Goal: Task Accomplishment & Management: Use online tool/utility

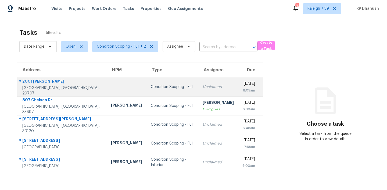
click at [198, 92] on td "Unclaimed" at bounding box center [218, 86] width 40 height 19
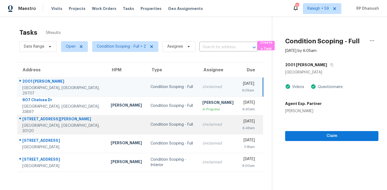
click at [238, 117] on td "Thu, Oct 9th 2025 6:48am" at bounding box center [250, 124] width 25 height 19
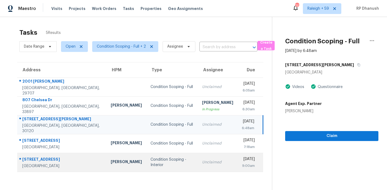
click at [206, 164] on div "Unclaimed" at bounding box center [217, 161] width 31 height 5
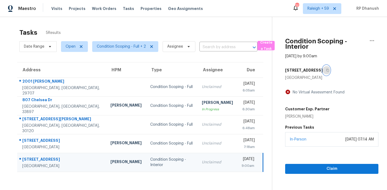
click at [327, 69] on button "button" at bounding box center [326, 70] width 7 height 10
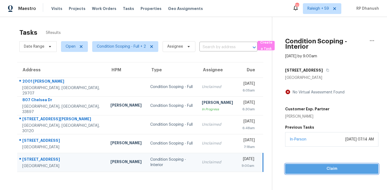
click at [295, 173] on button "Claim" at bounding box center [331, 169] width 93 height 10
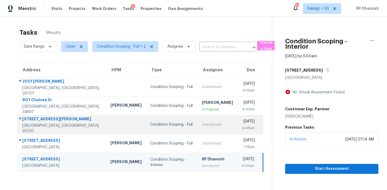
scroll to position [17, 0]
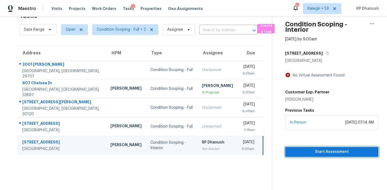
click at [311, 155] on button "Start Assessment" at bounding box center [331, 152] width 93 height 10
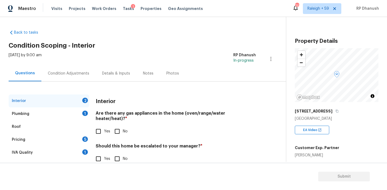
scroll to position [12, 0]
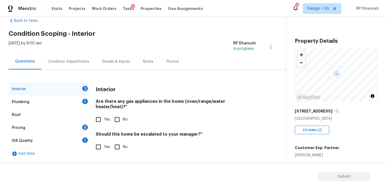
click at [118, 114] on input "No" at bounding box center [117, 119] width 11 height 11
checkbox input "true"
click at [98, 114] on input "Yes" at bounding box center [98, 119] width 11 height 11
checkbox input "true"
checkbox input "false"
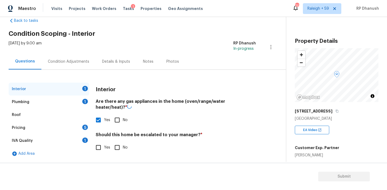
click at [100, 143] on input "Yes" at bounding box center [98, 147] width 11 height 11
checkbox input "true"
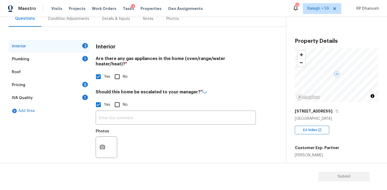
scroll to position [56, 0]
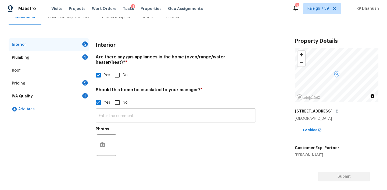
click at [108, 112] on input "text" at bounding box center [176, 116] width 160 height 13
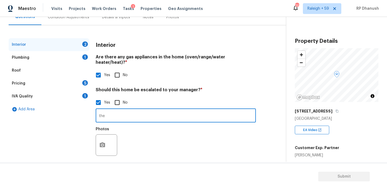
type input "the"
click at [105, 142] on icon "button" at bounding box center [102, 145] width 6 height 6
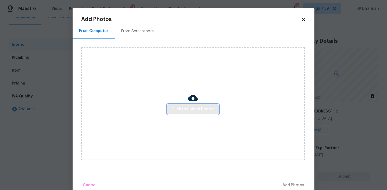
click at [208, 111] on span "Click to Upload Photos" at bounding box center [193, 109] width 43 height 7
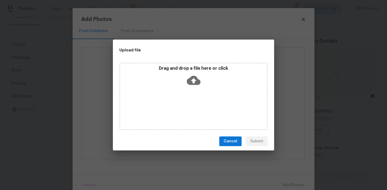
click at [190, 72] on div "Drag and drop a file here or click" at bounding box center [193, 77] width 147 height 23
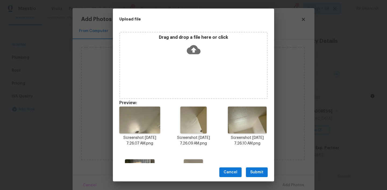
click at [254, 168] on button "Submit" at bounding box center [257, 172] width 22 height 10
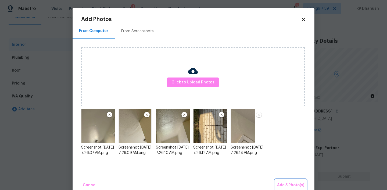
click at [294, 185] on span "Add 5 Photo(s)" at bounding box center [290, 185] width 27 height 7
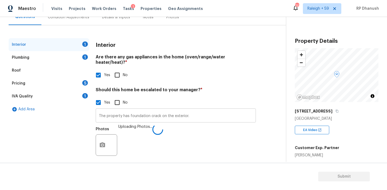
click at [197, 112] on input "The property has foundation crack on the exterior." at bounding box center [176, 116] width 160 height 13
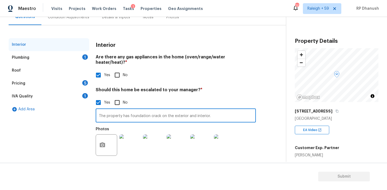
type input "The property has foundation crack on the exterior and interior."
click at [77, 94] on div "IVA Quality 1" at bounding box center [49, 96] width 81 height 13
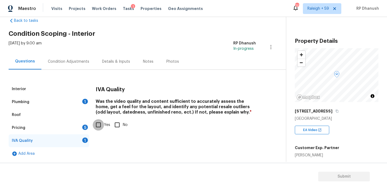
click at [96, 127] on input "Yes" at bounding box center [98, 124] width 11 height 11
checkbox input "true"
click at [80, 103] on div "Plumbing 1" at bounding box center [49, 101] width 81 height 13
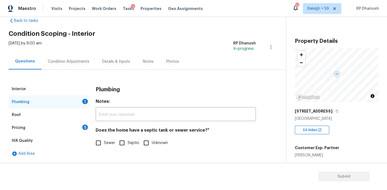
click at [107, 144] on span "Sewer" at bounding box center [109, 143] width 11 height 6
click at [104, 144] on input "Sewer" at bounding box center [98, 142] width 11 height 11
checkbox input "true"
click at [65, 126] on div "Pricing 5" at bounding box center [49, 127] width 81 height 13
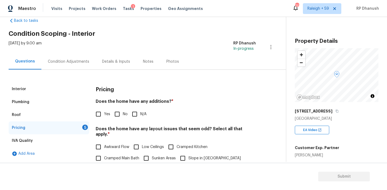
click at [120, 111] on input "No" at bounding box center [117, 113] width 11 height 11
checkbox input "true"
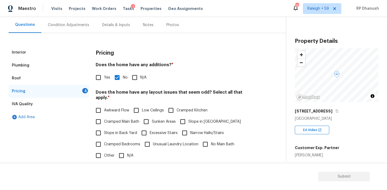
scroll to position [76, 0]
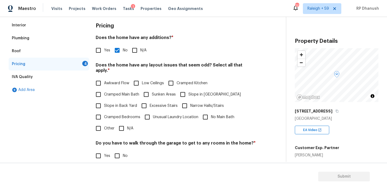
click at [100, 103] on input "Slope in Back Yard" at bounding box center [98, 105] width 11 height 11
checkbox input "true"
click at [198, 92] on span "Slope in Front Yard" at bounding box center [215, 95] width 52 height 6
click at [189, 89] on input "Slope in Front Yard" at bounding box center [182, 94] width 11 height 11
checkbox input "true"
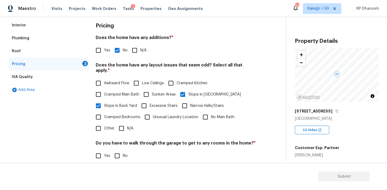
scroll to position [133, 0]
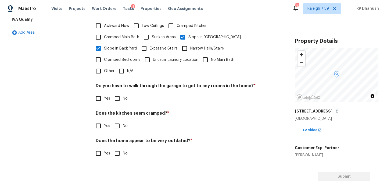
click at [122, 93] on input "No" at bounding box center [117, 98] width 11 height 11
checkbox input "true"
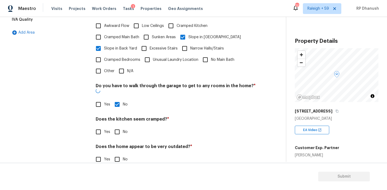
click at [122, 126] on input "No" at bounding box center [117, 131] width 11 height 11
checkbox input "true"
click at [117, 144] on div "Does the home appear to be very outdated? * Yes No" at bounding box center [176, 154] width 160 height 21
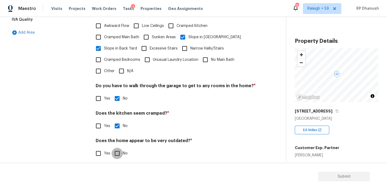
click at [117, 148] on input "No" at bounding box center [117, 153] width 11 height 11
checkbox input "true"
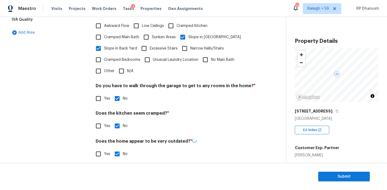
scroll to position [0, 0]
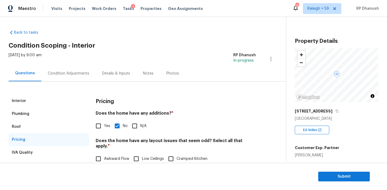
click at [34, 105] on div "Interior" at bounding box center [49, 100] width 81 height 13
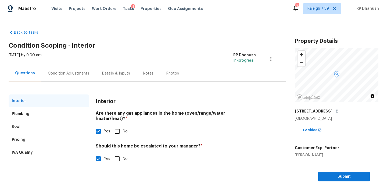
click at [53, 75] on div "Condition Adjustments" at bounding box center [68, 73] width 41 height 5
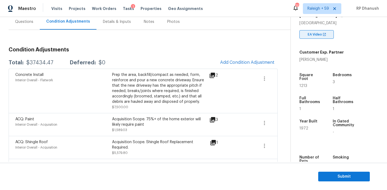
scroll to position [87, 0]
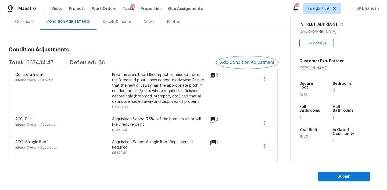
click at [248, 64] on span "Add Condition Adjustment" at bounding box center [247, 62] width 54 height 5
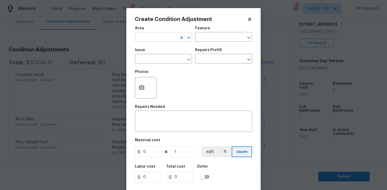
click at [162, 35] on input "text" at bounding box center [156, 37] width 42 height 8
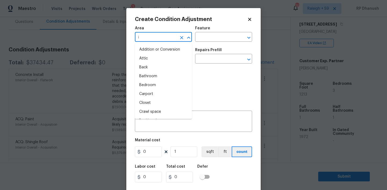
type input "in"
type input "te"
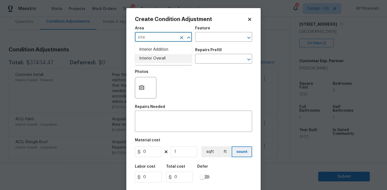
click at [159, 62] on li "Interior Overall" at bounding box center [163, 58] width 57 height 9
type input "Interior Overall"
click at [201, 44] on div "Area Interior Overall ​ Feature ​" at bounding box center [193, 34] width 117 height 22
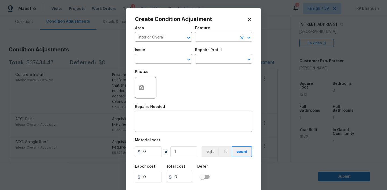
click at [206, 40] on input "text" at bounding box center [216, 37] width 42 height 8
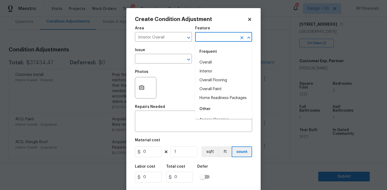
type input "p"
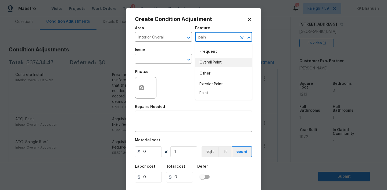
click at [209, 59] on li "Overall Paint" at bounding box center [223, 62] width 57 height 9
type input "Overall Paint"
click at [165, 57] on input "text" at bounding box center [156, 59] width 42 height 8
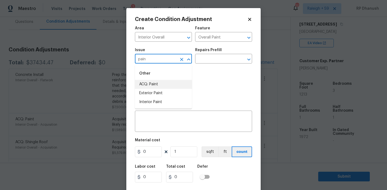
click at [160, 82] on li "ACQ: Paint" at bounding box center [163, 84] width 57 height 9
type input "ACQ: Paint"
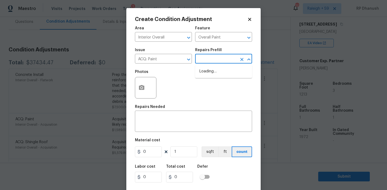
click at [220, 63] on input "text" at bounding box center [216, 59] width 42 height 8
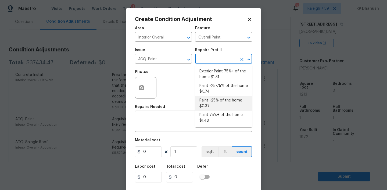
click at [217, 109] on li "Paint ~25% of the home $0.37" at bounding box center [223, 103] width 57 height 15
type input "Acquisition"
type textarea "Acquisition Scope: ~25% of the home needs interior paint"
type input "0.37"
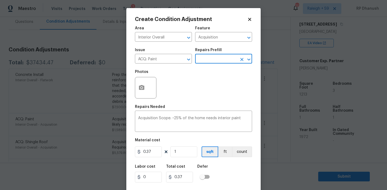
click at [221, 61] on input "text" at bounding box center [216, 59] width 42 height 8
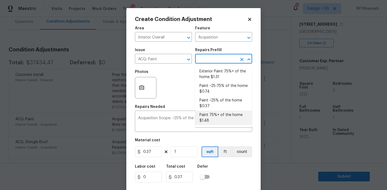
drag, startPoint x: 217, startPoint y: 112, endPoint x: 197, endPoint y: 151, distance: 43.7
click at [217, 113] on li "Paint 75%+ of the home $1.48" at bounding box center [223, 118] width 57 height 15
type textarea "Acquisition Scope: 75%+ of the home will likely require interior paint"
type input "1.48"
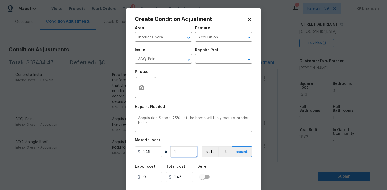
click at [189, 151] on input "1" at bounding box center [184, 151] width 27 height 11
type input "0"
type input "1"
type input "1.48"
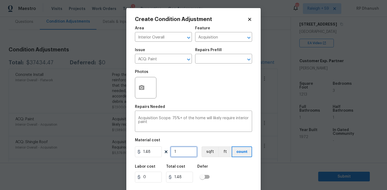
type input "12"
type input "17.76"
type input "121"
type input "179.08"
type input "1213"
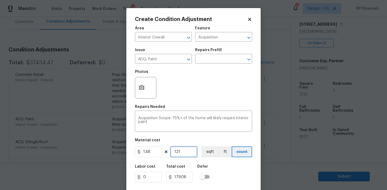
type input "1795.24"
type input "1213"
click at [192, 133] on div "Area Interior Overall ​ Feature Acquisition ​ Issue ACQ: Paint ​ Repairs Prefil…" at bounding box center [193, 112] width 117 height 178
click at [189, 126] on textarea "Acquisition Scope: 75%+ of the home will likely require interior paint" at bounding box center [193, 121] width 111 height 11
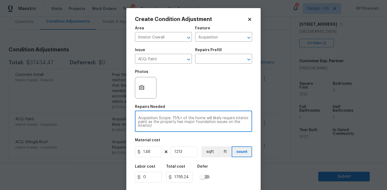
scroll to position [11, 0]
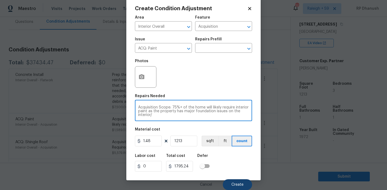
type textarea "Acquisition Scope: 75%+ of the home will likely require interior paint as the p…"
click at [238, 188] on button "Create" at bounding box center [237, 184] width 29 height 11
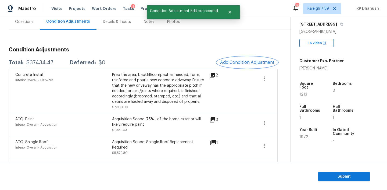
scroll to position [0, 0]
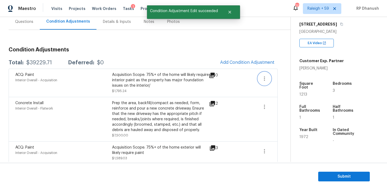
click at [269, 74] on button "button" at bounding box center [264, 78] width 13 height 13
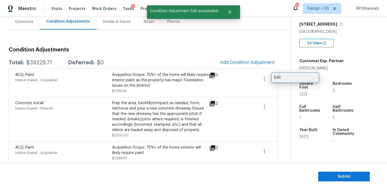
click at [276, 76] on div "Edit" at bounding box center [295, 77] width 42 height 5
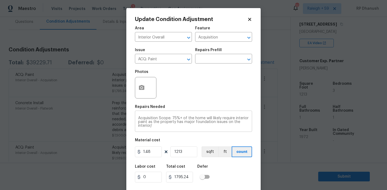
click at [185, 127] on div "Acquisition Scope: 75%+ of the home will likely require interior paint as the p…" at bounding box center [193, 122] width 117 height 20
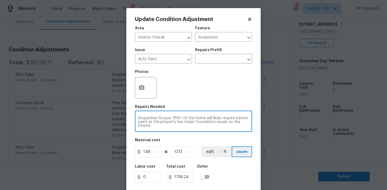
scroll to position [11, 0]
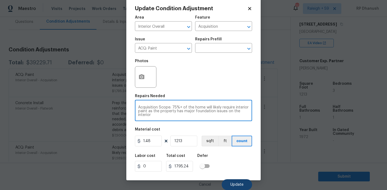
type textarea "Acquisition Scope: 75%+ of the home will likely require interior paint as the p…"
click at [231, 184] on span "Update" at bounding box center [236, 185] width 13 height 4
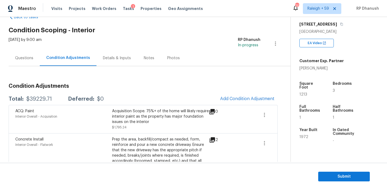
scroll to position [0, 0]
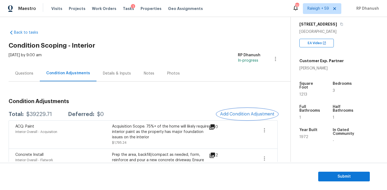
click at [251, 113] on span "Add Condition Adjustment" at bounding box center [247, 114] width 54 height 5
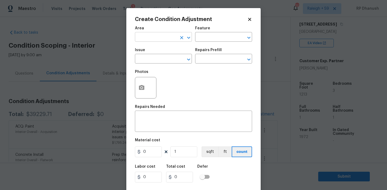
click at [179, 36] on button "Clear" at bounding box center [182, 38] width 8 height 8
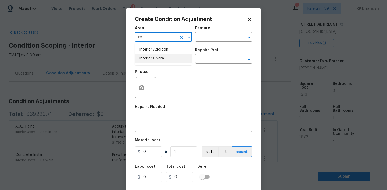
click at [163, 57] on li "Interior Overall" at bounding box center [163, 58] width 57 height 9
type input "Interior Overall"
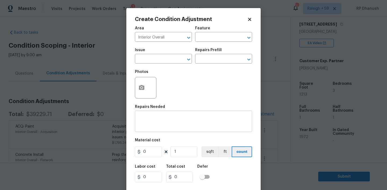
click at [159, 115] on div "x ​" at bounding box center [193, 122] width 117 height 20
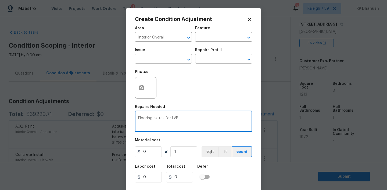
scroll to position [11, 0]
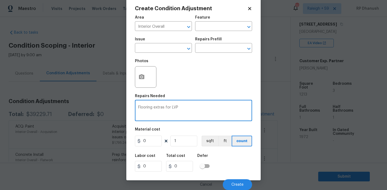
type textarea "Flooring extras for LVP"
click at [148, 141] on input "0" at bounding box center [148, 141] width 27 height 11
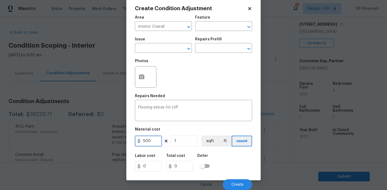
type input "500"
click at [235, 180] on button "Create" at bounding box center [237, 184] width 29 height 11
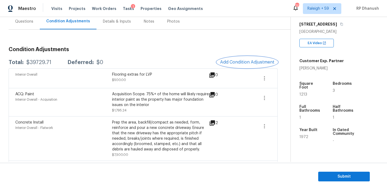
scroll to position [0, 0]
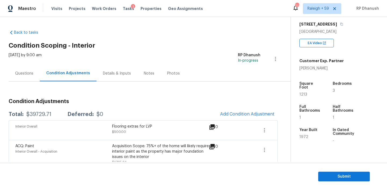
click at [40, 73] on div "Condition Adjustments" at bounding box center [68, 73] width 57 height 16
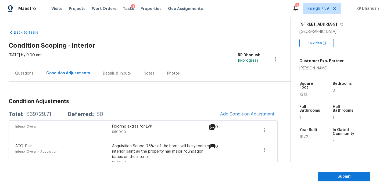
scroll to position [184, 0]
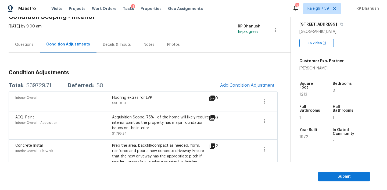
click at [36, 46] on div "Questions" at bounding box center [24, 45] width 31 height 16
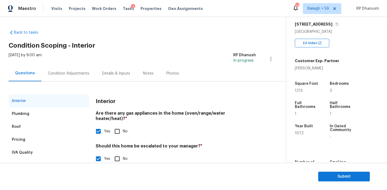
click at [60, 72] on div "Condition Adjustments" at bounding box center [68, 73] width 41 height 5
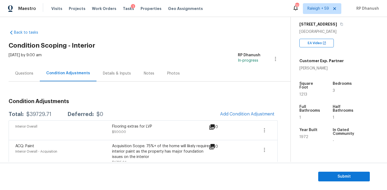
click at [23, 71] on div "Questions" at bounding box center [24, 73] width 18 height 5
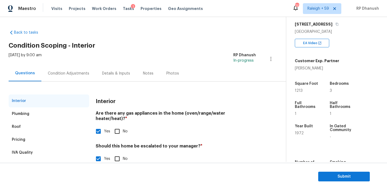
scroll to position [56, 0]
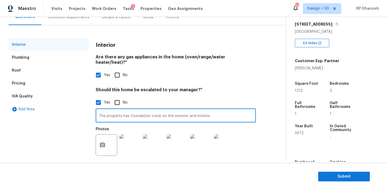
click at [152, 110] on input "The property has foundation crack on the exterior and interior." at bounding box center [176, 116] width 160 height 13
click at [357, 173] on button "Submit" at bounding box center [344, 177] width 52 height 10
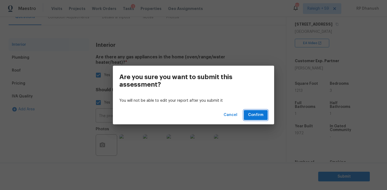
click at [255, 112] on span "Confirm" at bounding box center [255, 115] width 15 height 7
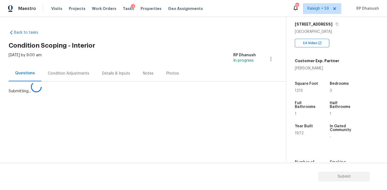
scroll to position [0, 0]
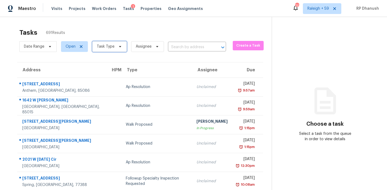
click at [102, 51] on span "Task Type" at bounding box center [109, 46] width 35 height 11
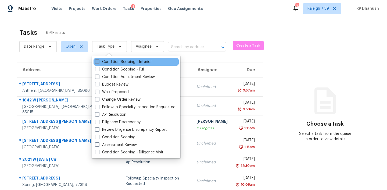
click at [118, 60] on label "Condition Scoping - Interior" at bounding box center [123, 61] width 57 height 5
click at [99, 60] on input "Condition Scoping - Interior" at bounding box center [96, 60] width 3 height 3
checkbox input "true"
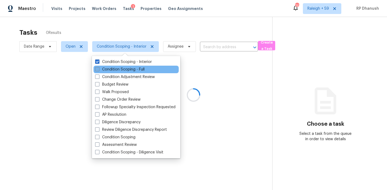
click at [118, 68] on label "Condition Scoping - Full" at bounding box center [119, 69] width 49 height 5
click at [99, 68] on input "Condition Scoping - Full" at bounding box center [96, 68] width 3 height 3
checkbox input "true"
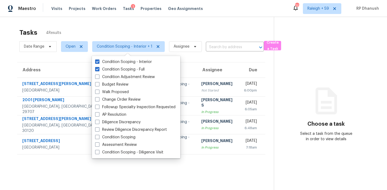
click at [333, 108] on icon at bounding box center [326, 101] width 32 height 32
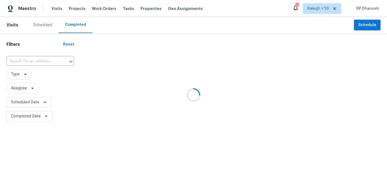
click at [38, 59] on div at bounding box center [193, 95] width 387 height 190
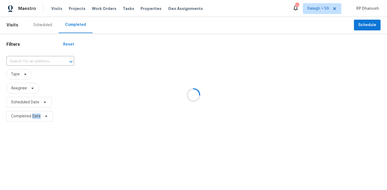
click at [38, 59] on div at bounding box center [193, 95] width 387 height 190
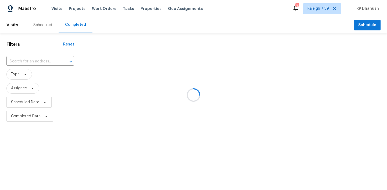
click at [38, 59] on div at bounding box center [193, 95] width 387 height 190
click at [38, 61] on div at bounding box center [193, 95] width 387 height 190
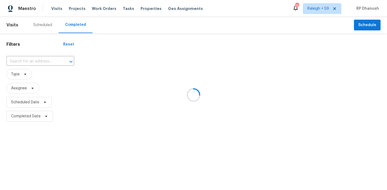
click at [38, 61] on div at bounding box center [193, 95] width 387 height 190
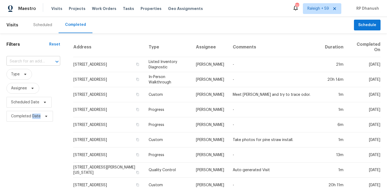
click at [46, 59] on div at bounding box center [53, 62] width 14 height 8
paste input "6421 Leaning Oaks St, Dallas, TX 75241"
type input "6421 Leaning Oaks St, Dallas, TX 75241"
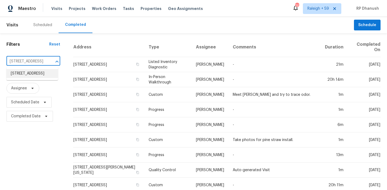
click at [40, 74] on li "6421 Leaning Oaks St, Dallas, TX 75241" at bounding box center [32, 73] width 52 height 9
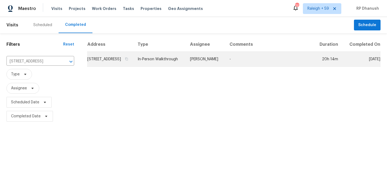
click at [224, 66] on td "Francisco Balcazar Serrato" at bounding box center [206, 59] width 40 height 15
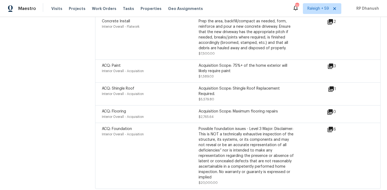
scroll to position [1396, 0]
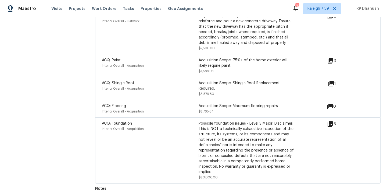
click at [332, 121] on icon at bounding box center [330, 123] width 5 height 5
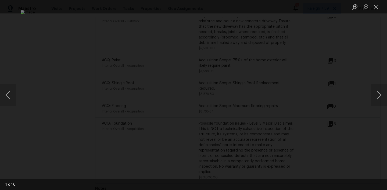
click at [133, 45] on img "Lightbox" at bounding box center [194, 95] width 346 height 170
click at [127, 40] on img "Lightbox" at bounding box center [194, 95] width 346 height 170
click at [204, 51] on img "Lightbox" at bounding box center [193, 95] width 181 height 89
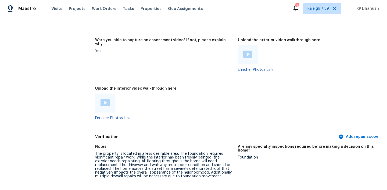
scroll to position [1132, 0]
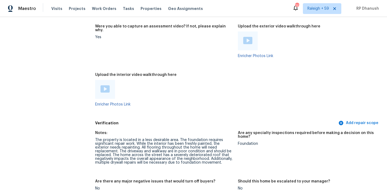
click at [107, 85] on img at bounding box center [105, 88] width 9 height 7
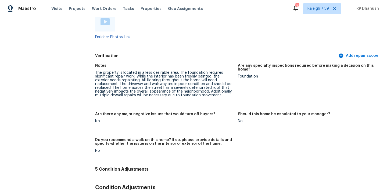
scroll to position [1164, 0]
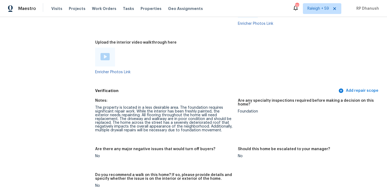
click at [193, 111] on div "The property is located in a less desirable area. The foundation requires signi…" at bounding box center [164, 119] width 139 height 26
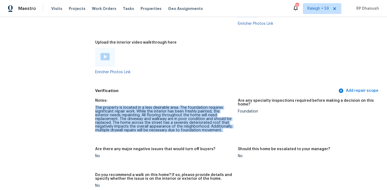
click at [193, 111] on div "The property is located in a less desirable area. The foundation requires signi…" at bounding box center [164, 119] width 139 height 26
copy div "The property is located in a less desirable area. The foundation requires signi…"
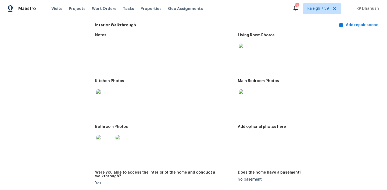
scroll to position [691, 0]
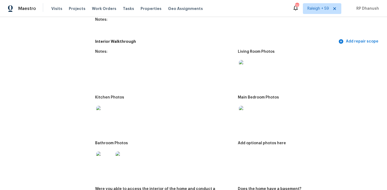
click at [248, 109] on img at bounding box center [247, 114] width 17 height 17
click at [254, 60] on img at bounding box center [247, 68] width 17 height 17
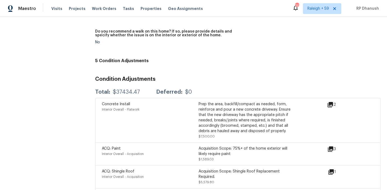
scroll to position [1298, 0]
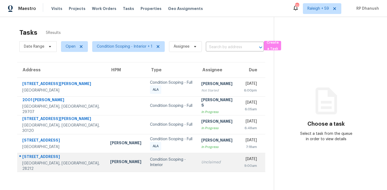
click at [150, 159] on div "Condition Scoping - Interior" at bounding box center [171, 162] width 43 height 11
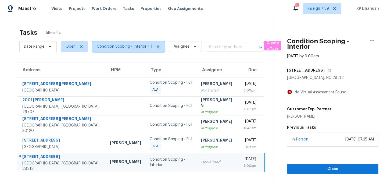
click at [111, 45] on span "Condition Scoping - Interior + 1" at bounding box center [125, 46] width 56 height 5
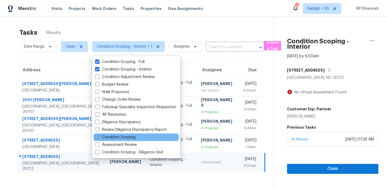
click at [112, 137] on label "Condition Scoping" at bounding box center [115, 136] width 40 height 5
click at [99, 137] on input "Condition Scoping" at bounding box center [96, 135] width 3 height 3
checkbox input "true"
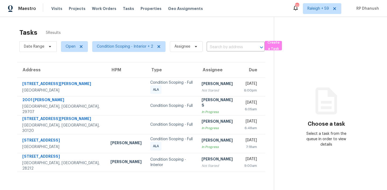
scroll to position [17, 0]
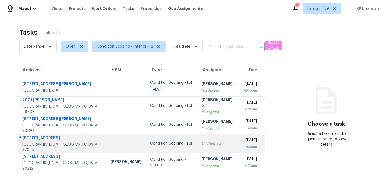
click at [61, 137] on td "108 Nottingham Rd Dickson, TN, 37055" at bounding box center [61, 143] width 89 height 19
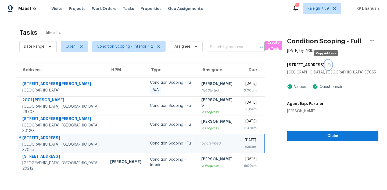
click at [328, 64] on icon "button" at bounding box center [329, 64] width 3 height 3
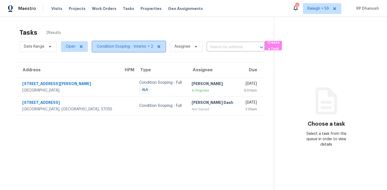
click at [124, 48] on span "Condition Scoping - Interior + 2" at bounding box center [125, 46] width 56 height 5
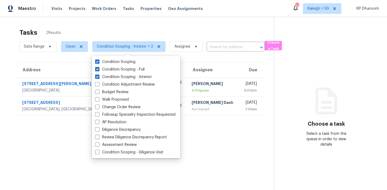
click at [113, 22] on div "Tasks 2 Results Date Range Open Condition Scoping - Interior + 2 Assignee ​ Cre…" at bounding box center [193, 112] width 387 height 190
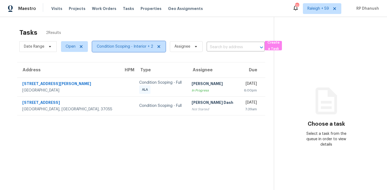
click at [110, 49] on span "Condition Scoping - Interior + 2" at bounding box center [125, 46] width 56 height 5
click at [69, 48] on span "Open" at bounding box center [71, 46] width 10 height 5
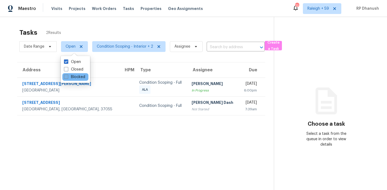
click at [74, 78] on label "Blocked" at bounding box center [74, 76] width 21 height 5
click at [68, 78] on input "Blocked" at bounding box center [65, 75] width 3 height 3
checkbox input "true"
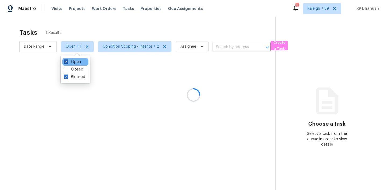
click at [74, 64] on label "Open" at bounding box center [72, 61] width 17 height 5
click at [68, 63] on input "Open" at bounding box center [65, 60] width 3 height 3
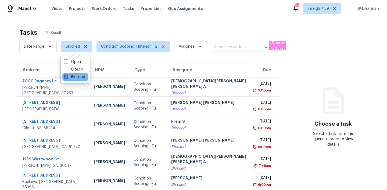
click at [74, 61] on label "Open" at bounding box center [72, 61] width 17 height 5
click at [68, 61] on input "Open" at bounding box center [65, 60] width 3 height 3
checkbox input "true"
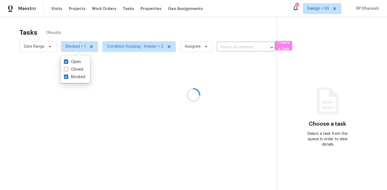
click at [74, 82] on div "Open Closed Blocked" at bounding box center [75, 69] width 29 height 27
click at [74, 73] on div "Closed" at bounding box center [75, 70] width 26 height 8
click at [74, 77] on label "Blocked" at bounding box center [74, 76] width 21 height 5
click at [68, 77] on input "Blocked" at bounding box center [65, 75] width 3 height 3
checkbox input "false"
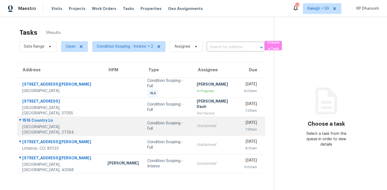
scroll to position [17, 0]
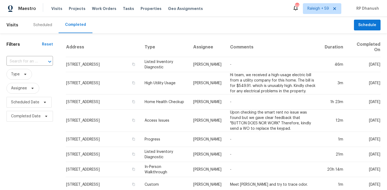
click at [244, 17] on div "Maestro Visits Projects Work Orders Tasks Properties Geo Assignments 693 [GEOGR…" at bounding box center [193, 8] width 387 height 17
